Goal: Transaction & Acquisition: Purchase product/service

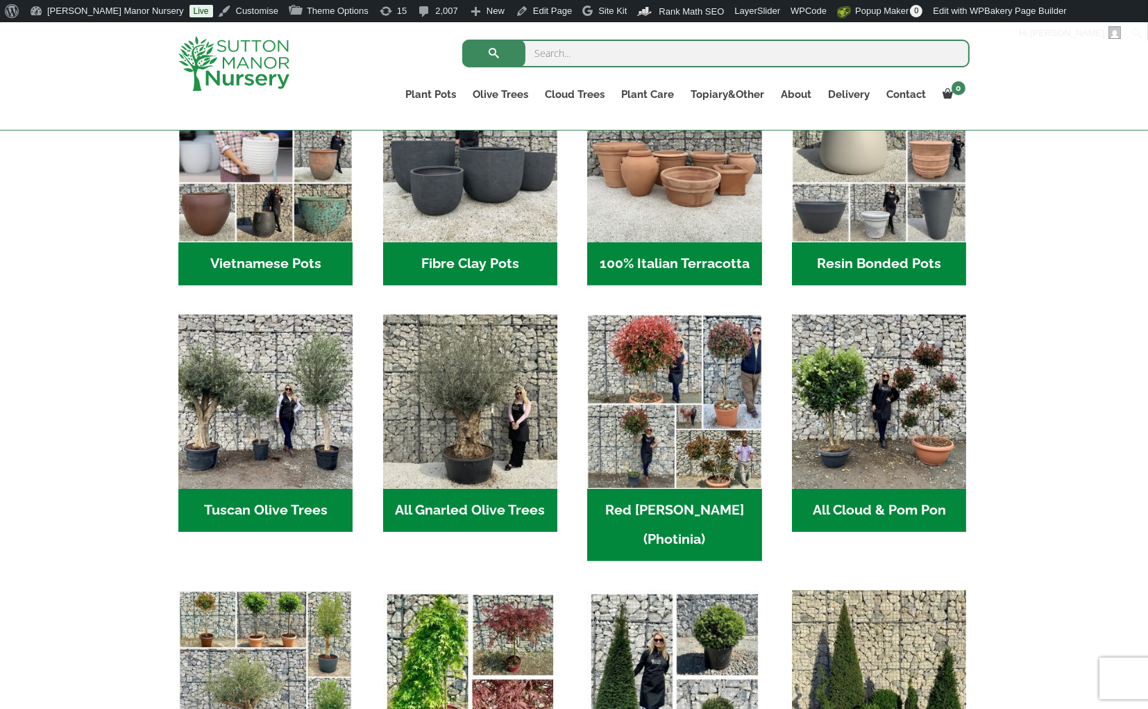
scroll to position [530, 0]
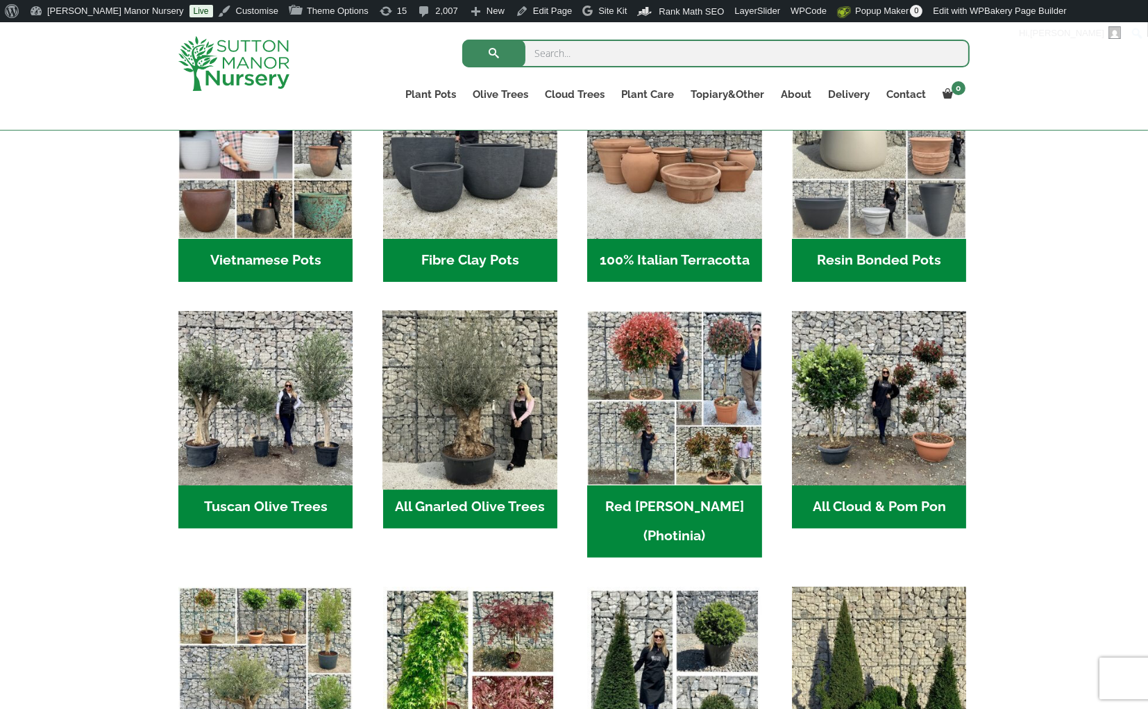
click at [509, 388] on img "Visit product category All Gnarled Olive Trees" at bounding box center [469, 398] width 183 height 183
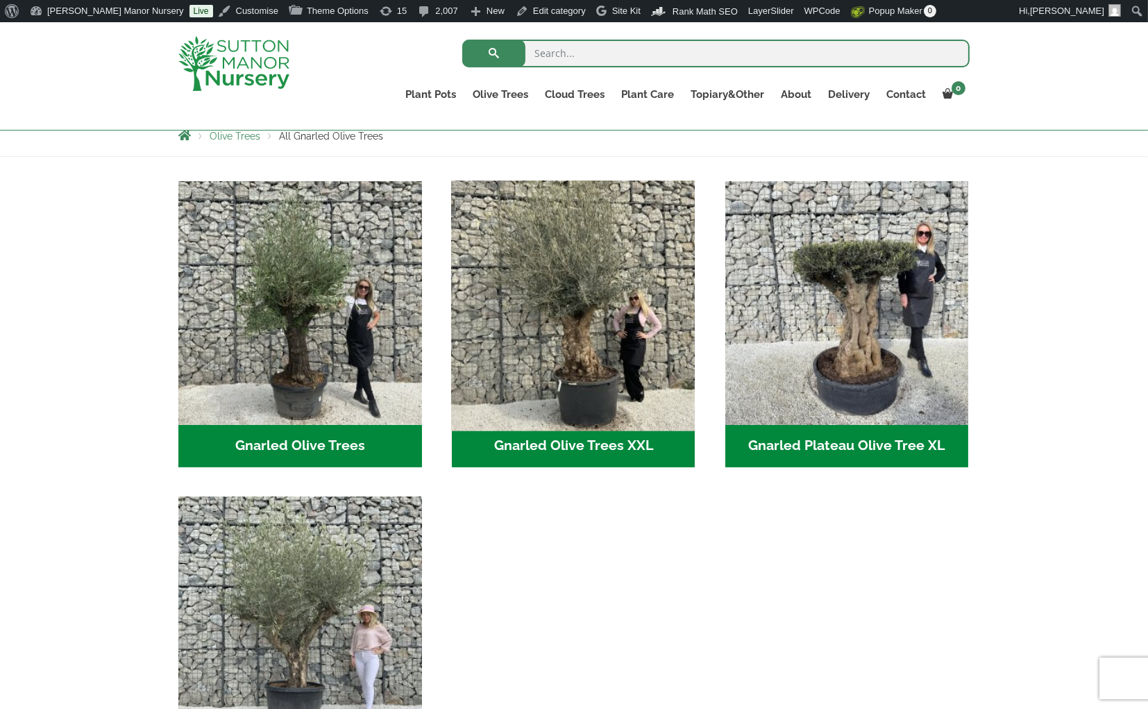
click at [578, 285] on img "Visit product category Gnarled Olive Trees XXL" at bounding box center [573, 302] width 255 height 255
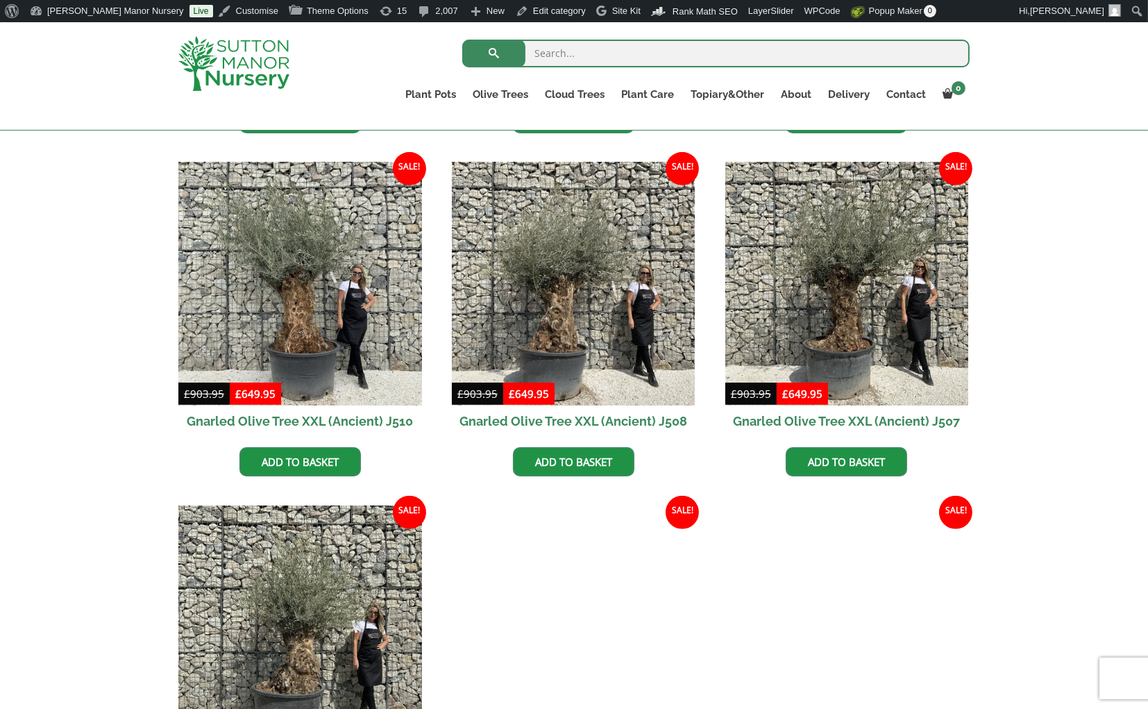
scroll to position [1363, 0]
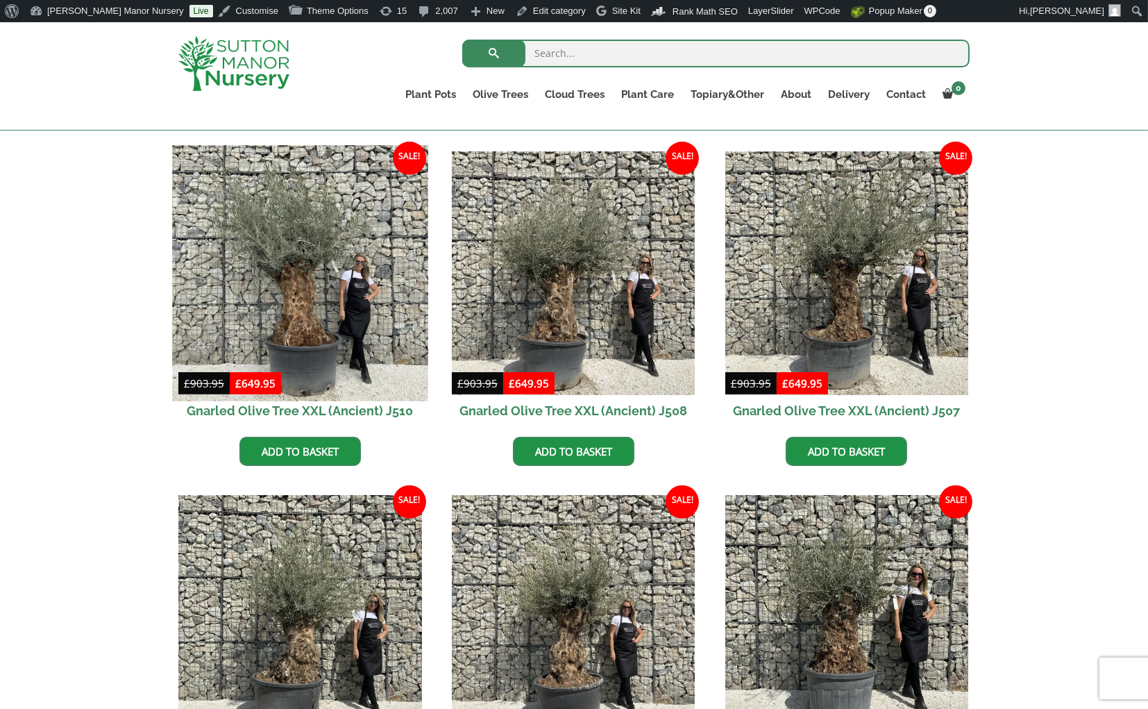
click at [310, 278] on img at bounding box center [299, 273] width 255 height 255
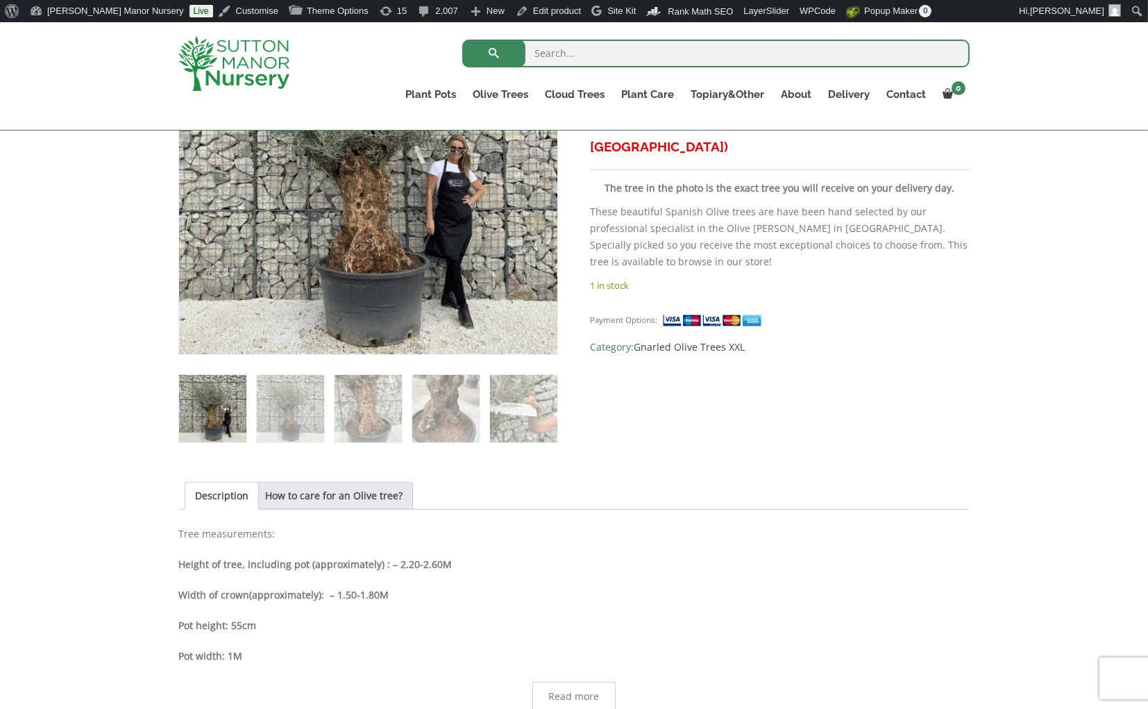
scroll to position [391, 0]
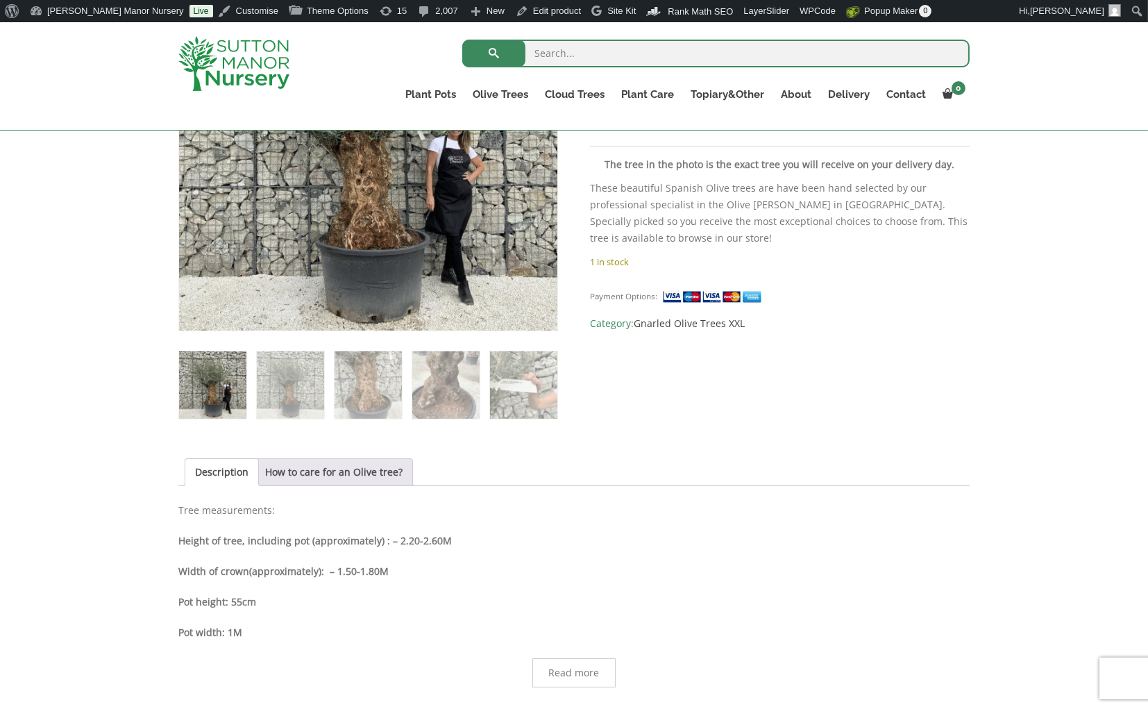
click at [468, 532] on p "Height of tree, including pot (approximately) : – 2.20-2.60M" at bounding box center [573, 540] width 791 height 17
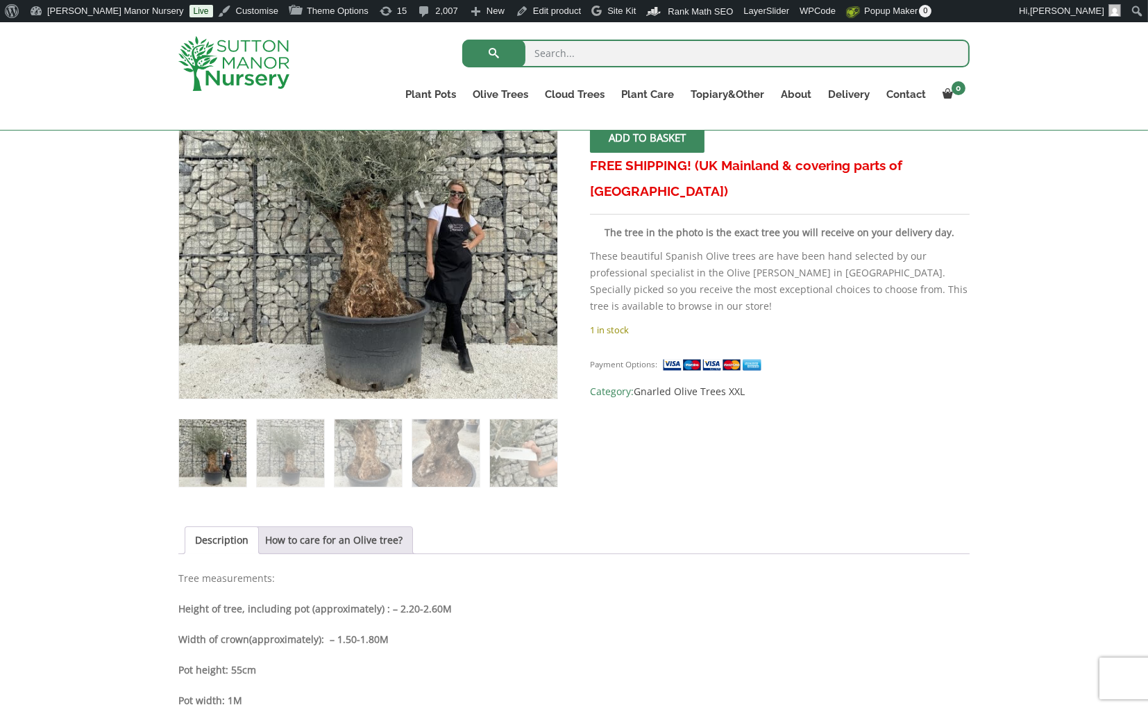
scroll to position [322, 0]
click at [1090, 297] on div "Sale! 🔍 Gnarled Olive Tree XXL (Ancient) J510 £ 903.95 Original price was: £903…" at bounding box center [574, 596] width 1148 height 1199
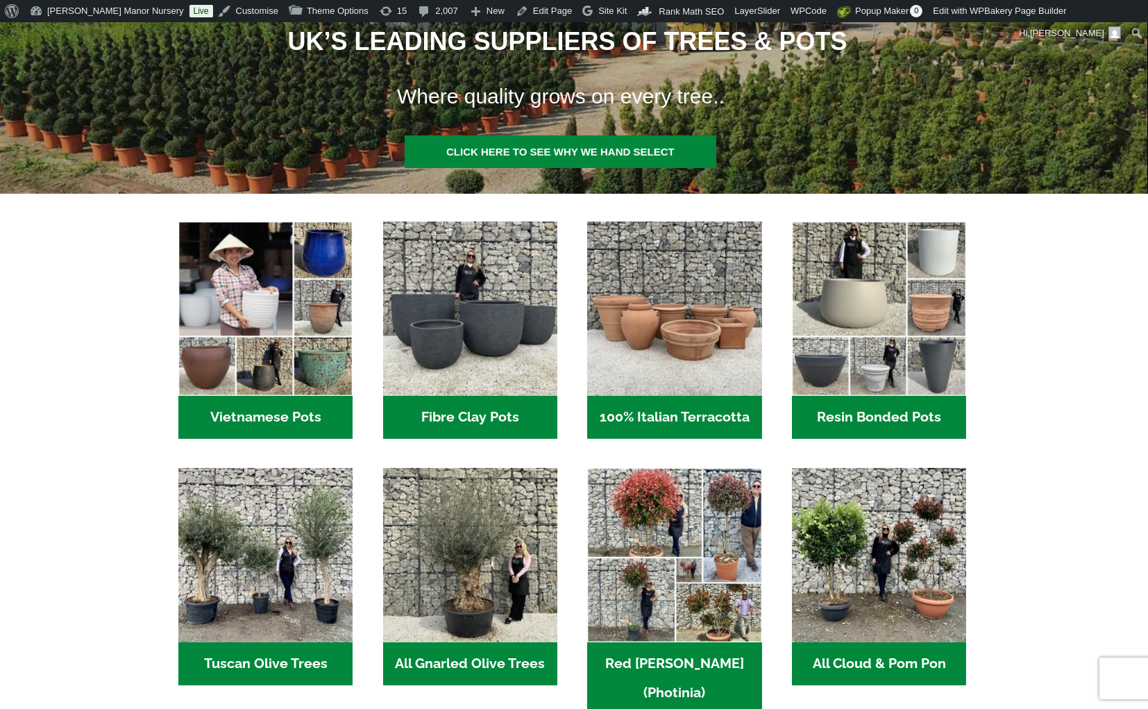
scroll to position [416, 0]
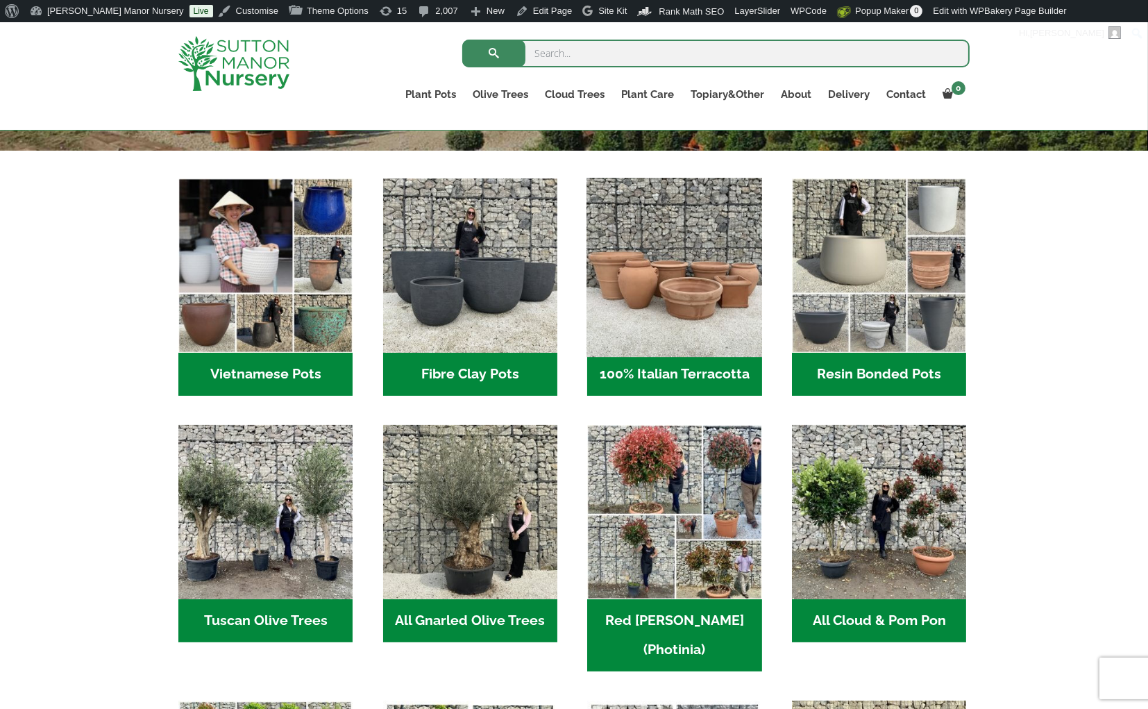
click at [692, 295] on img "Visit product category 100% Italian Terracotta" at bounding box center [674, 265] width 183 height 183
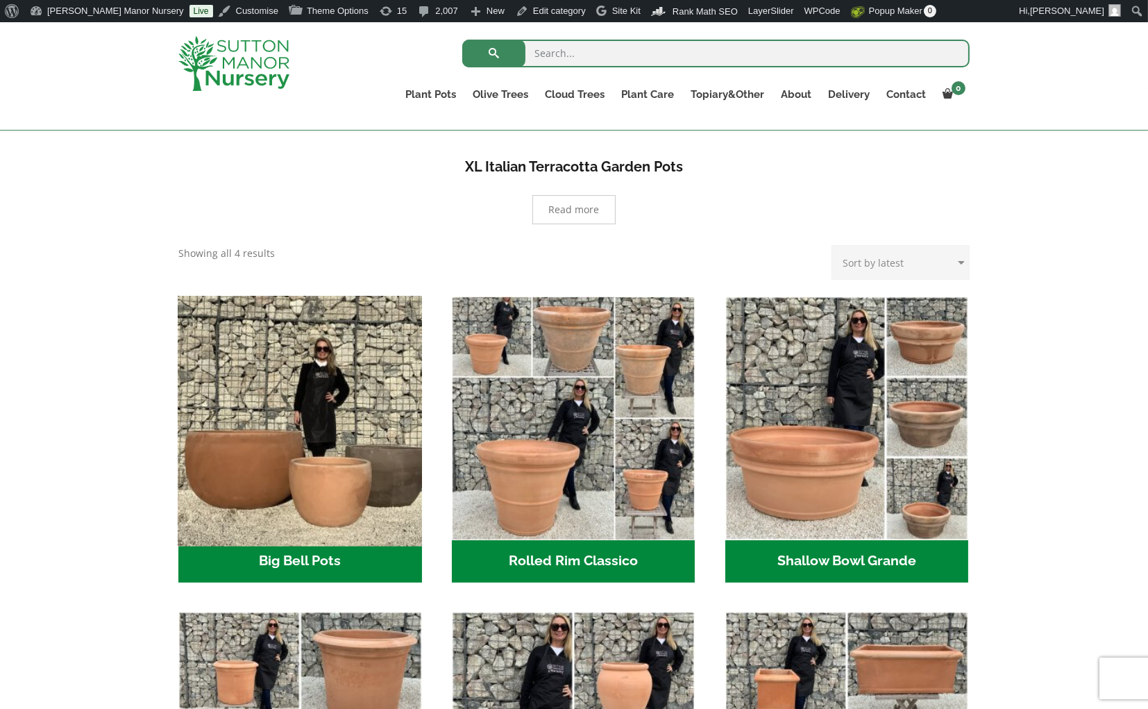
click at [313, 446] on img "Visit product category Big Bell Pots" at bounding box center [299, 417] width 255 height 255
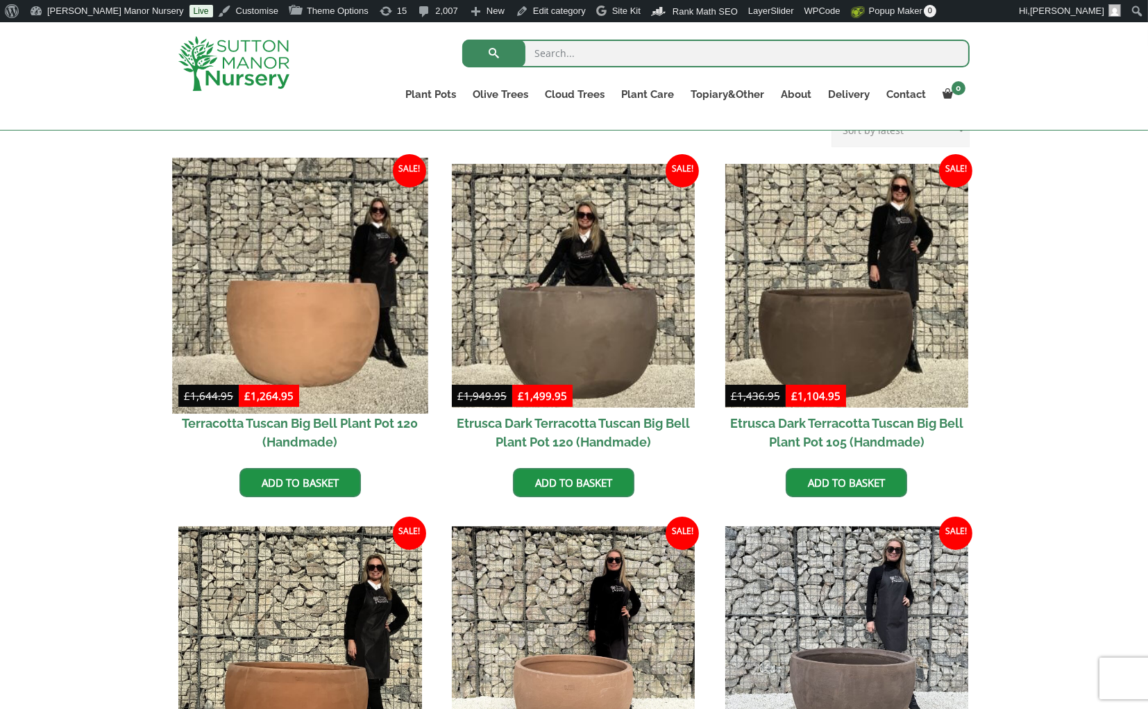
click at [351, 321] on img at bounding box center [299, 285] width 255 height 255
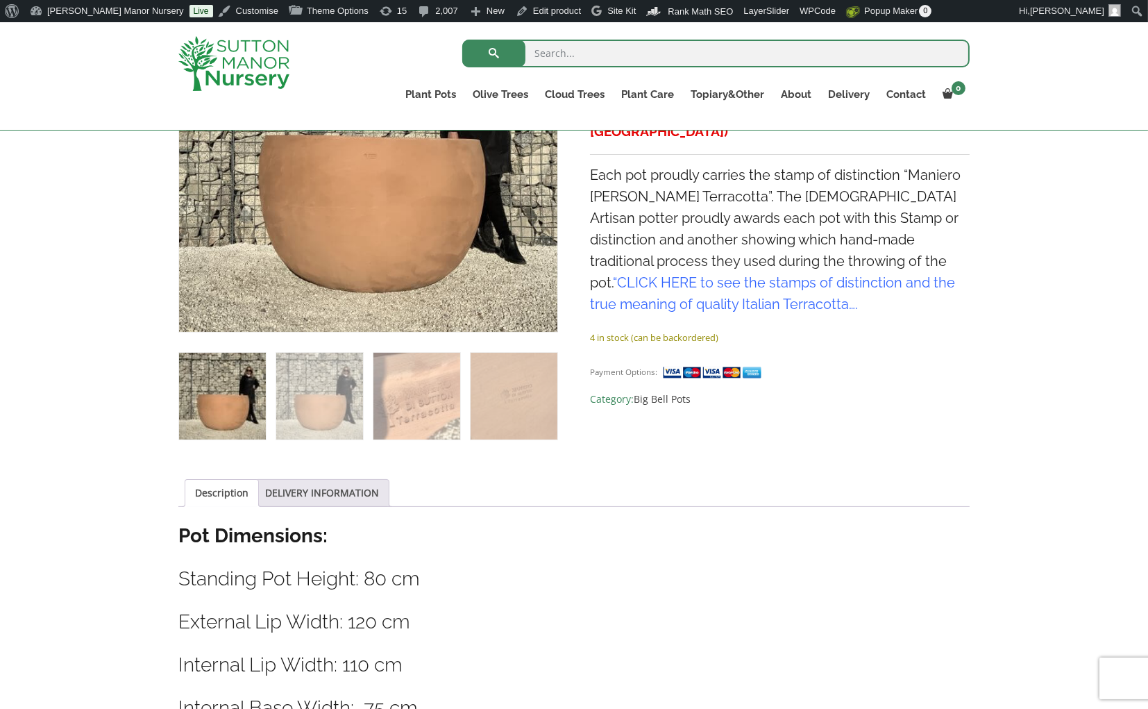
scroll to position [461, 0]
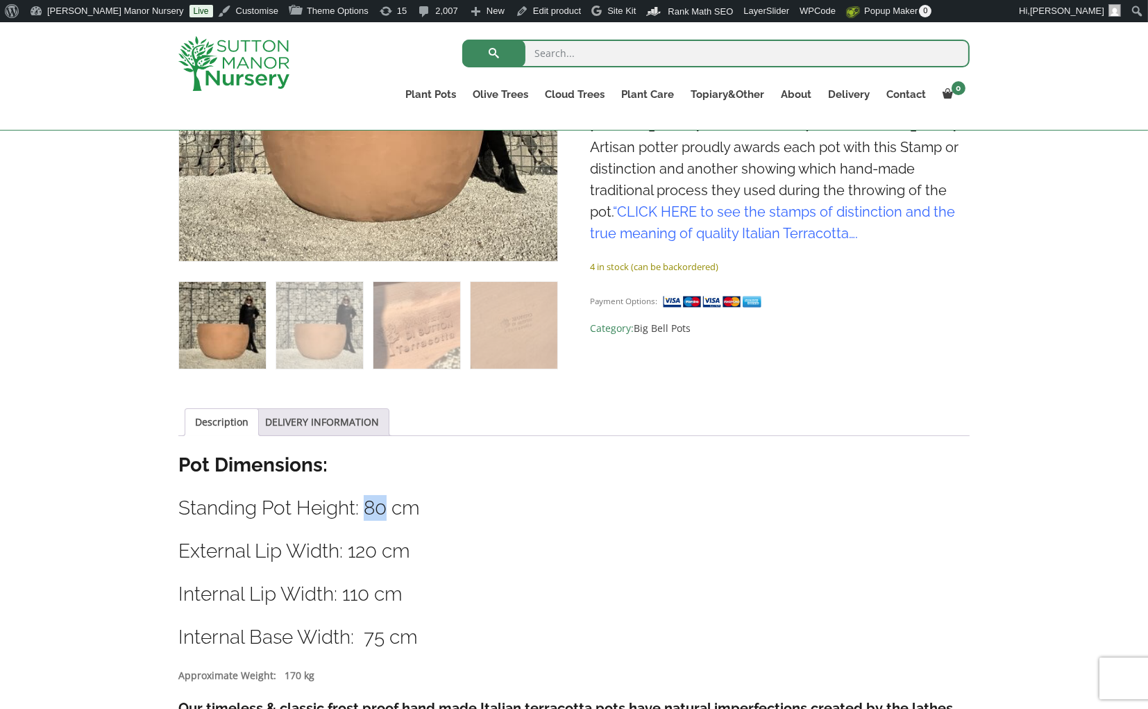
drag, startPoint x: 387, startPoint y: 509, endPoint x: 362, endPoint y: 507, distance: 25.0
click at [362, 507] on h3 "Standing Pot Height: 80 cm" at bounding box center [573, 508] width 791 height 26
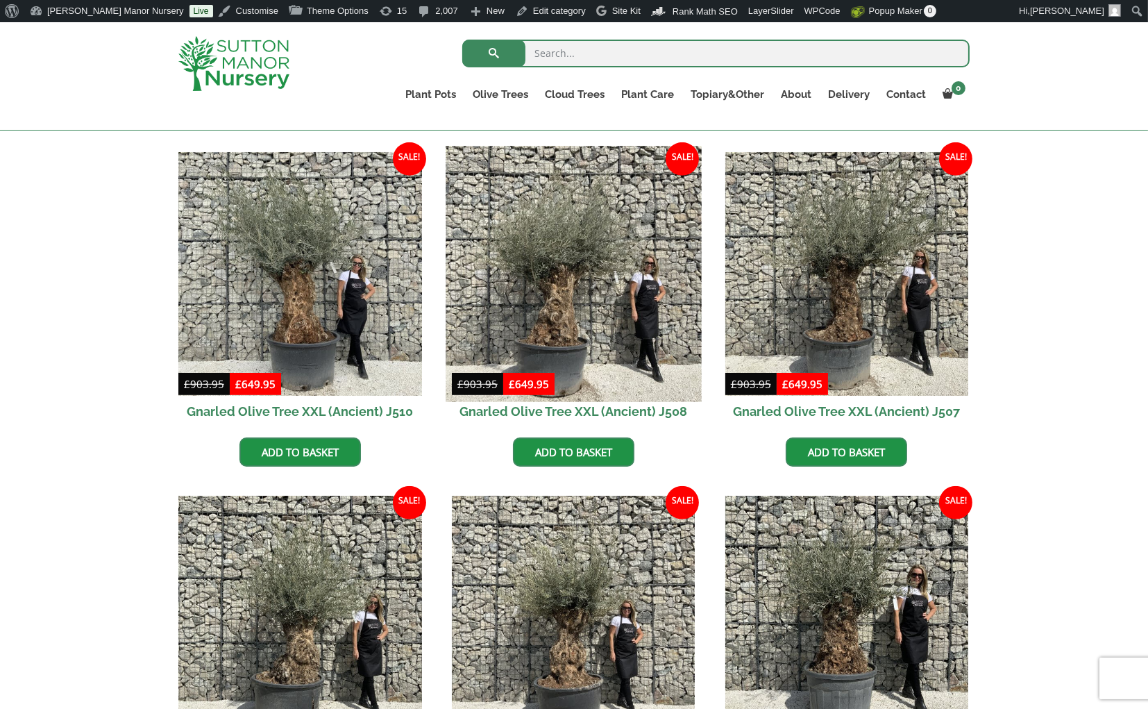
click at [599, 342] on img at bounding box center [573, 273] width 255 height 255
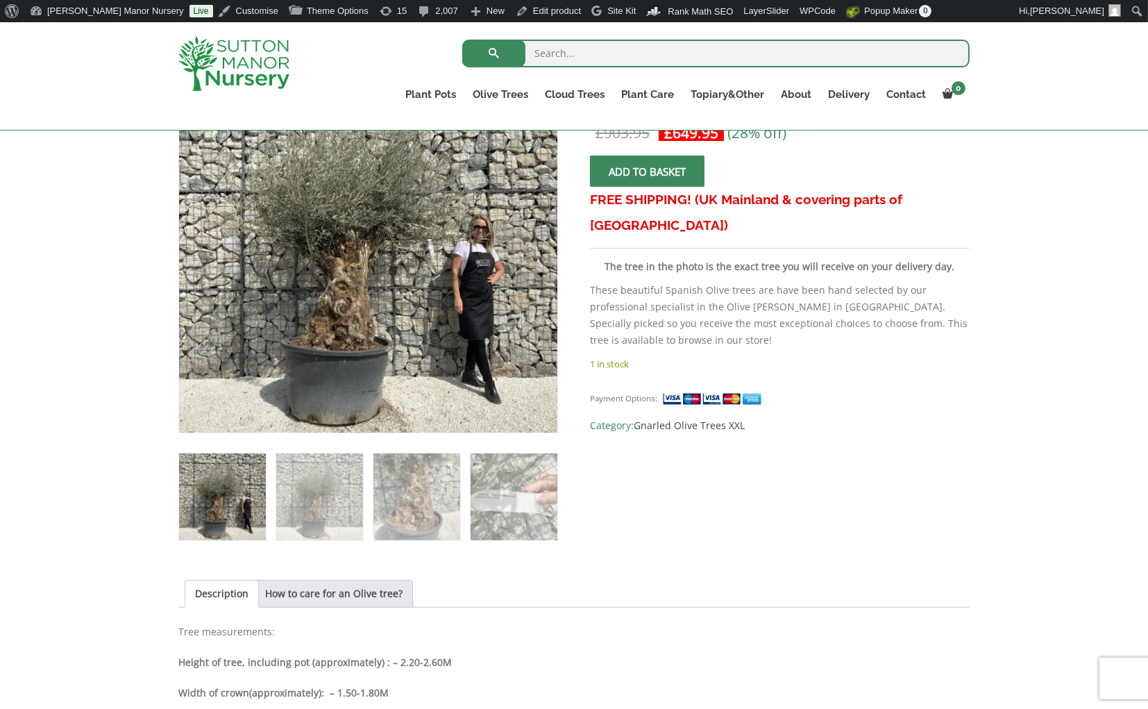
scroll to position [346, 0]
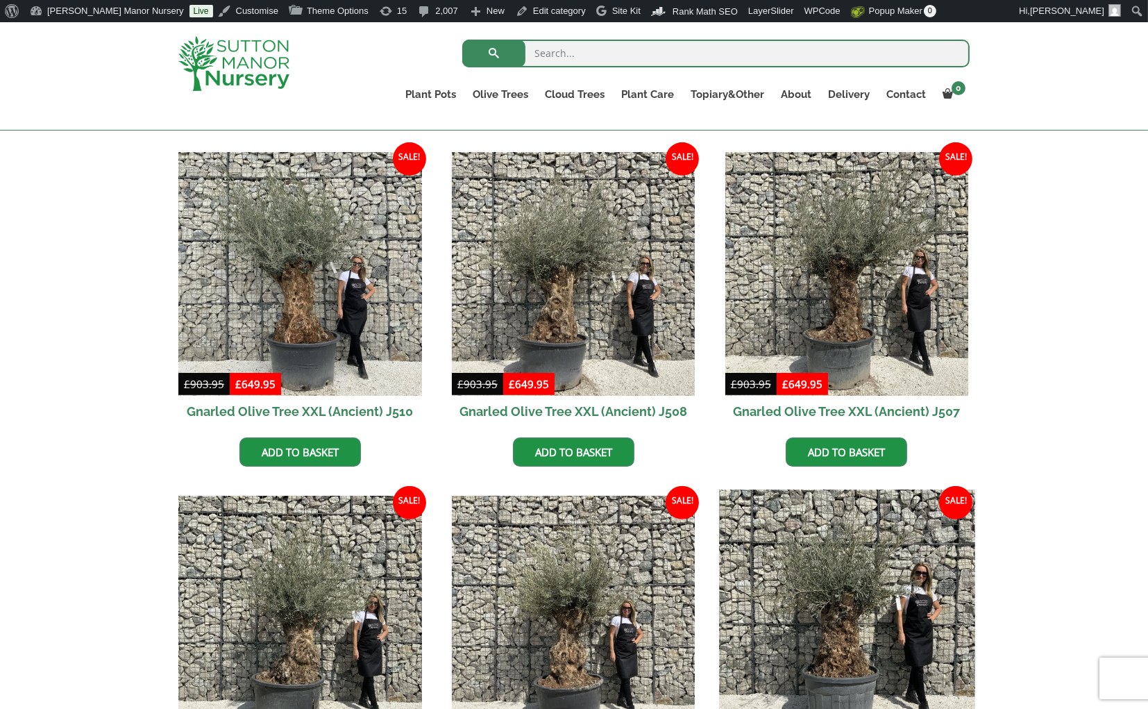
click at [849, 561] on img at bounding box center [846, 616] width 255 height 255
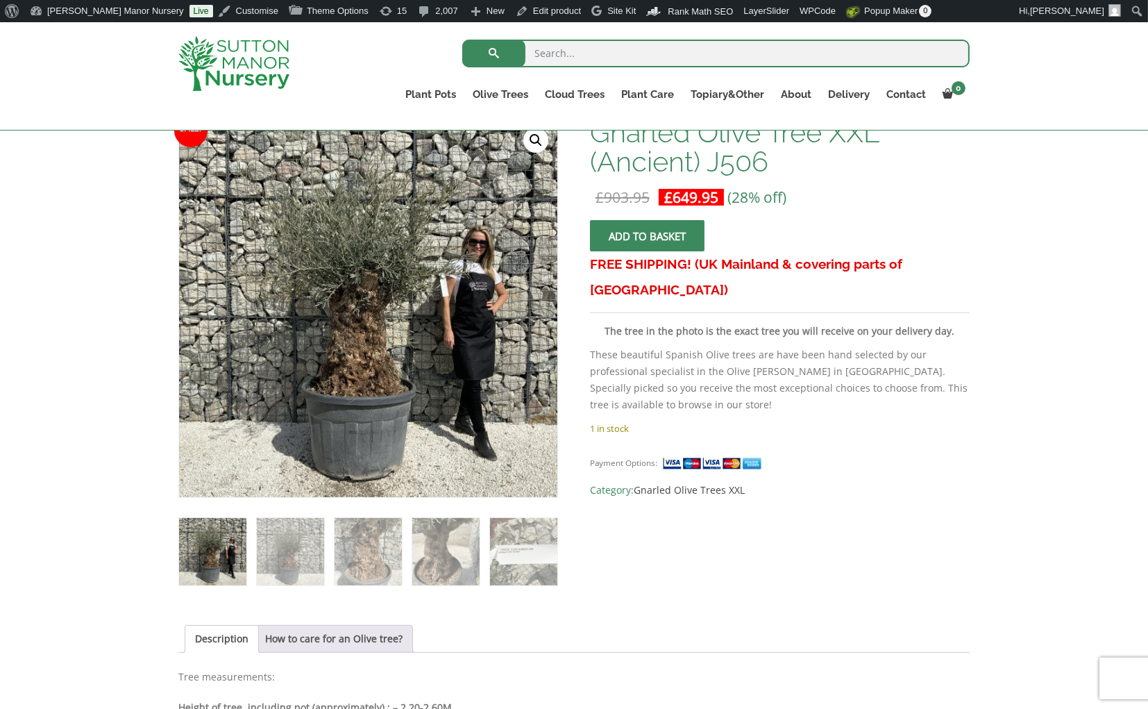
scroll to position [183, 0]
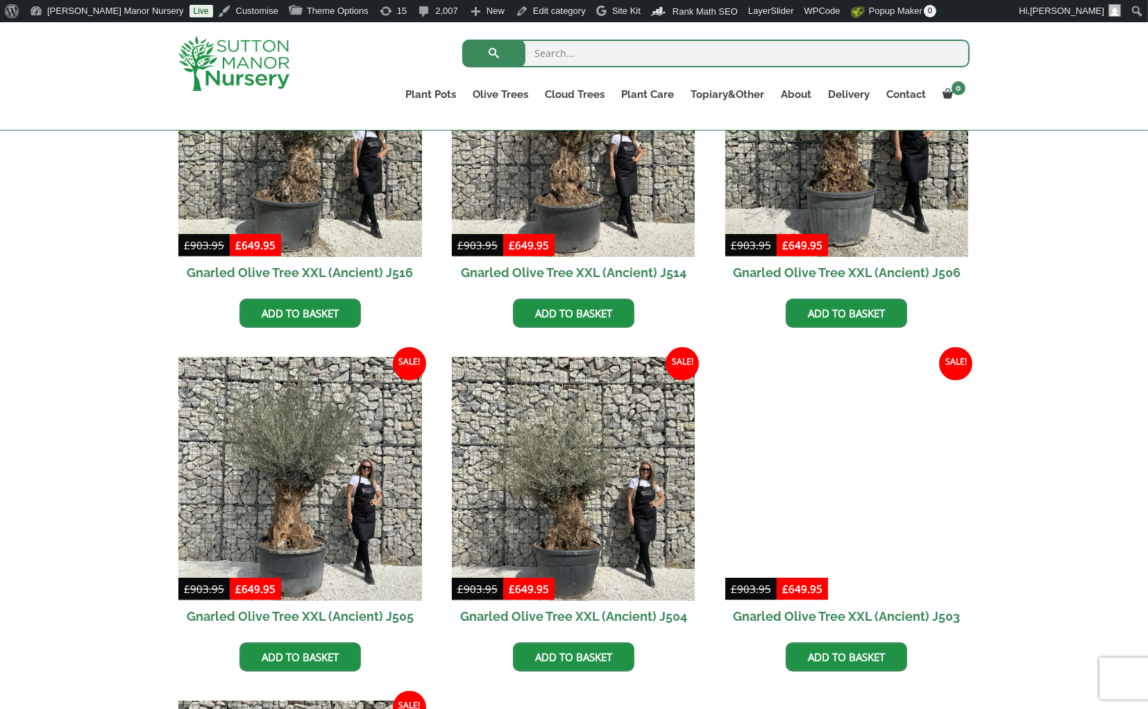
scroll to position [1849, 0]
